Goal: Find specific page/section: Find specific page/section

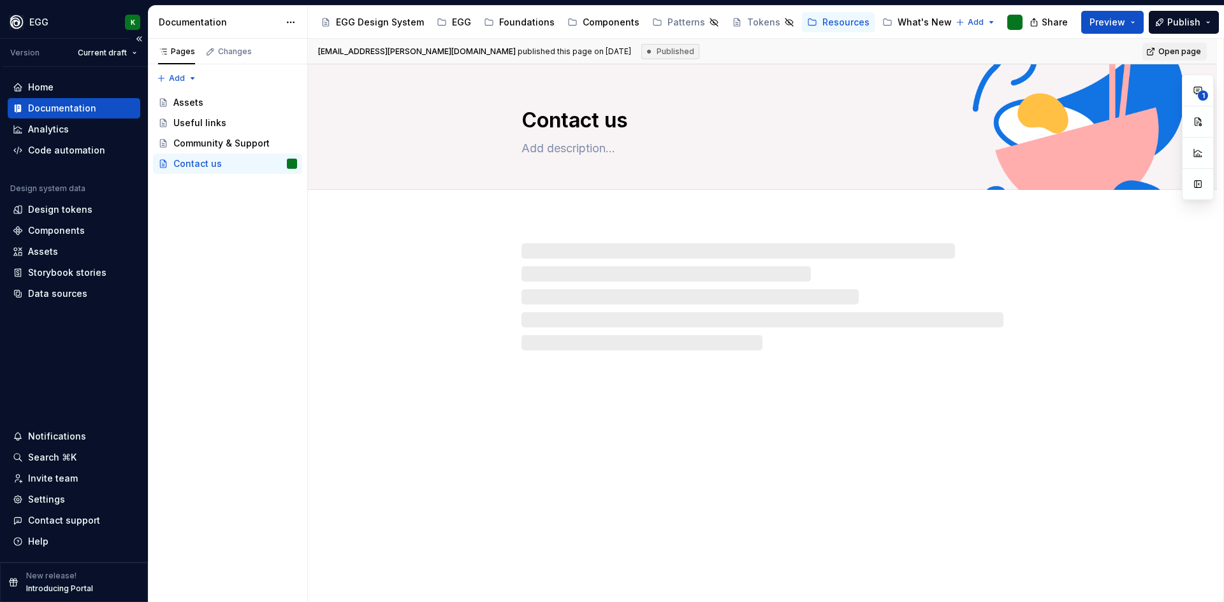
type textarea "*"
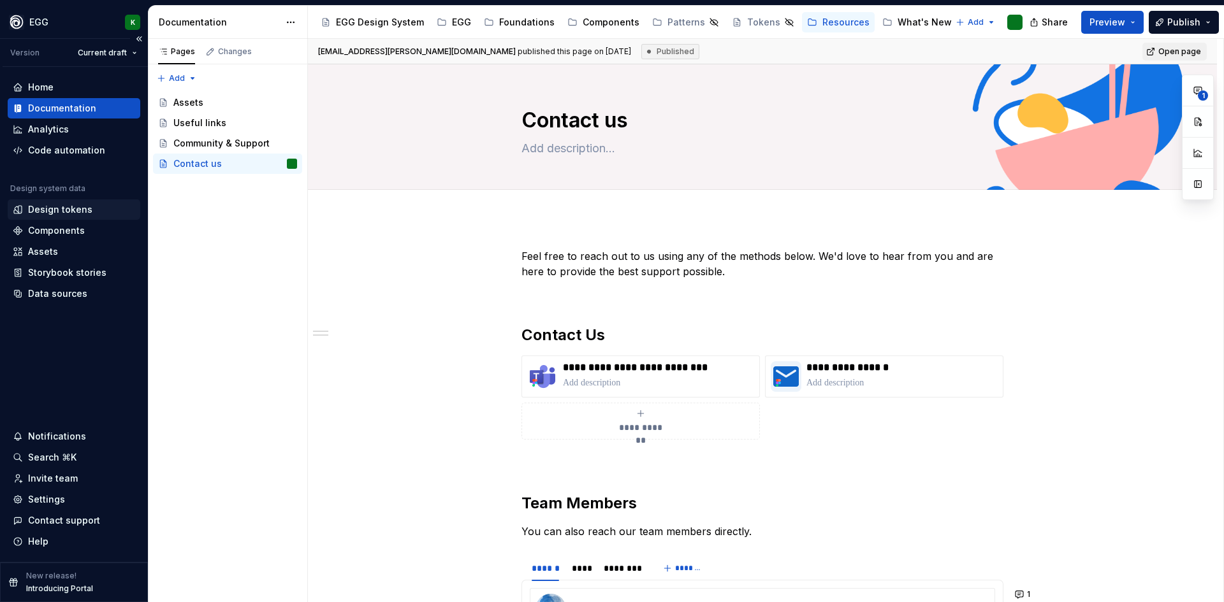
click at [59, 212] on div "Design tokens" at bounding box center [60, 209] width 64 height 13
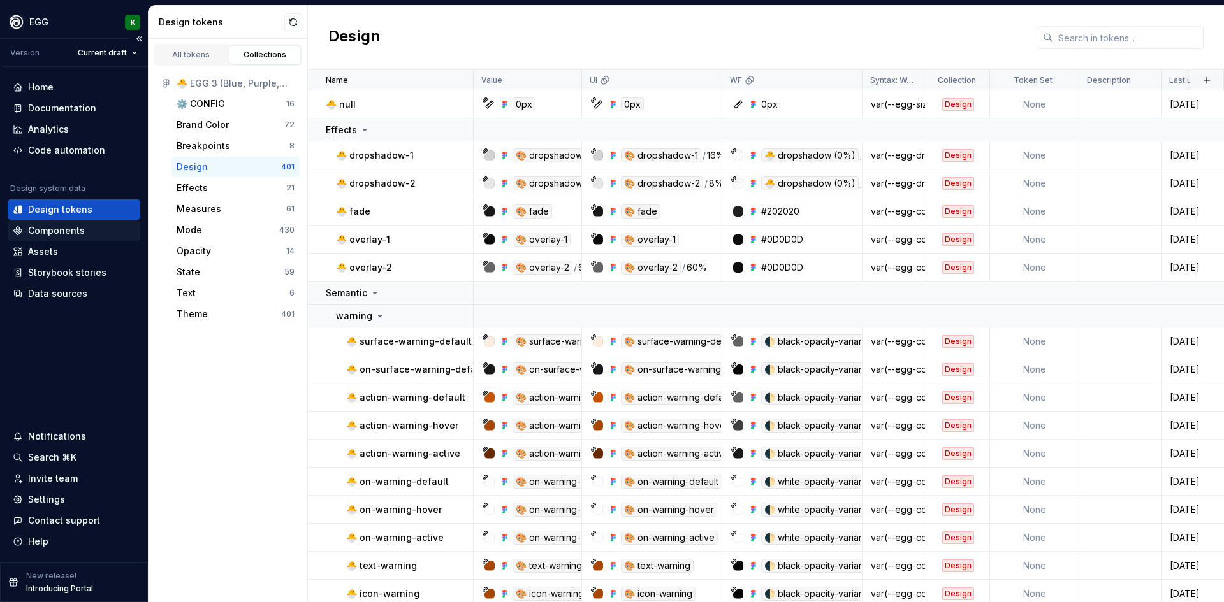
click at [56, 233] on div "Components" at bounding box center [56, 230] width 57 height 13
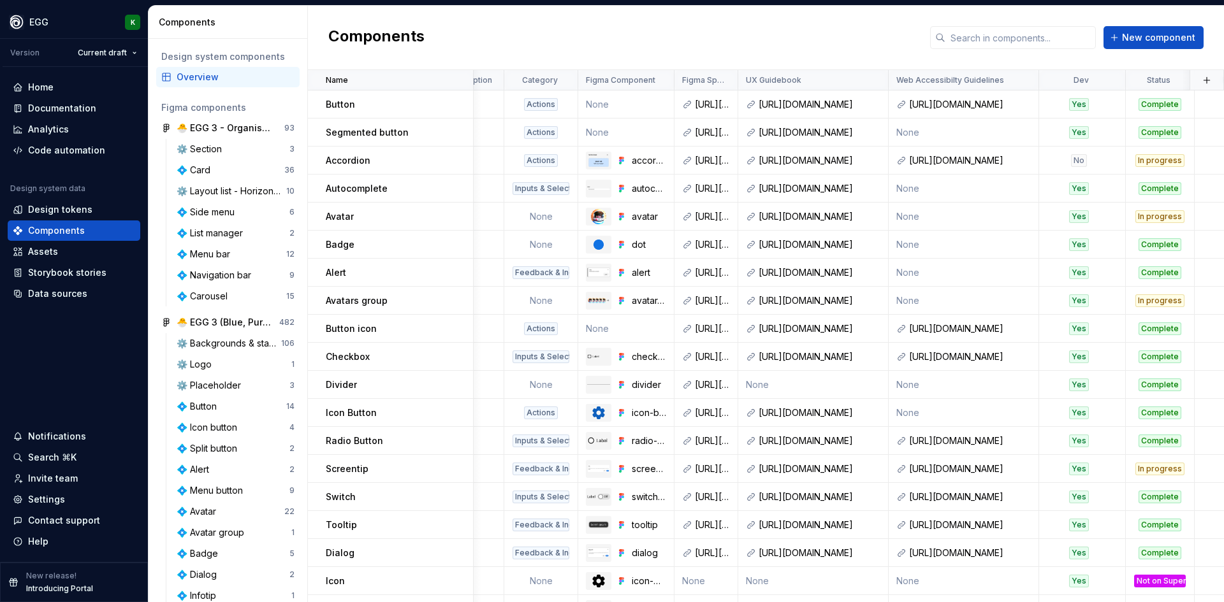
scroll to position [0, 31]
